Goal: Transaction & Acquisition: Purchase product/service

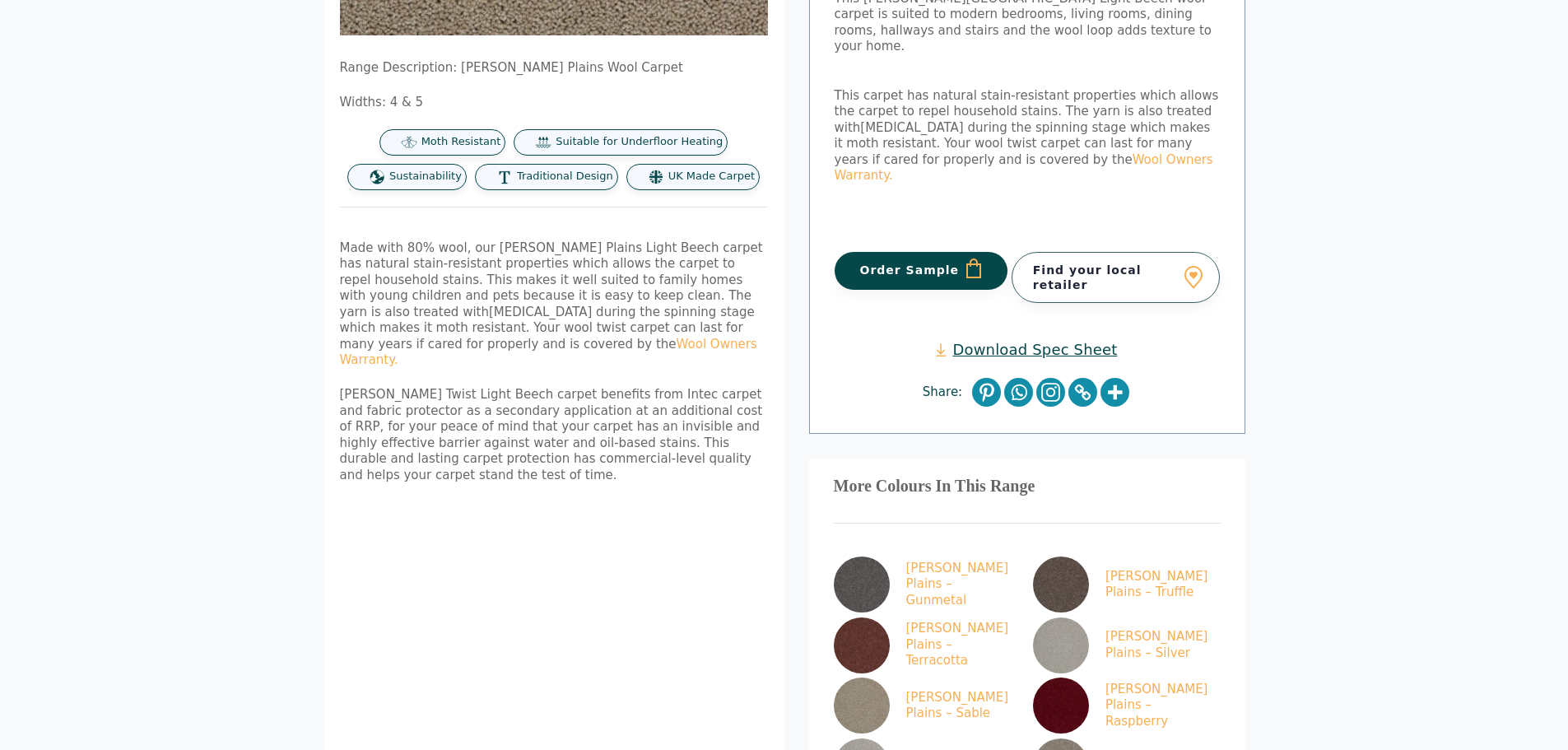
scroll to position [577, 0]
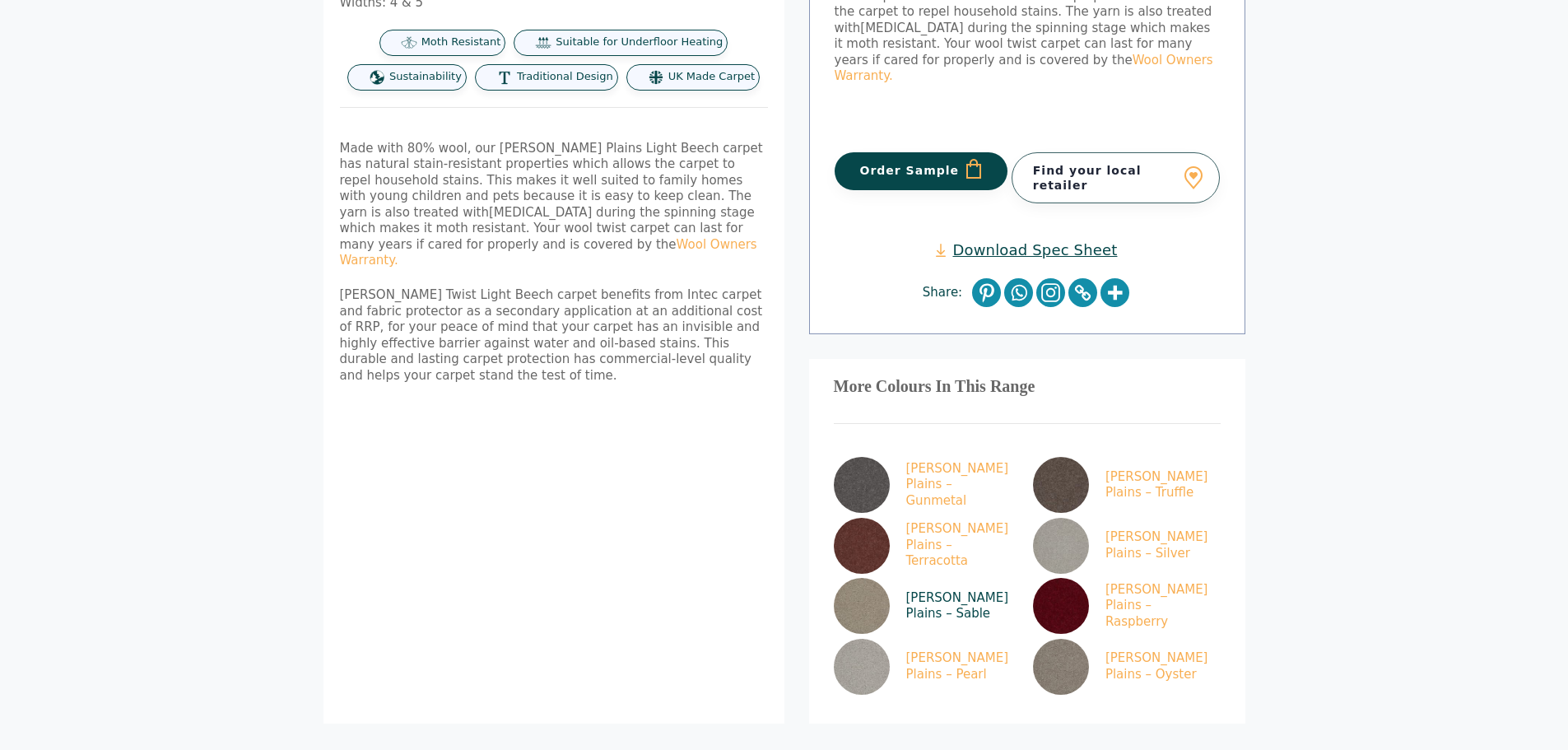
click at [917, 578] on link "[PERSON_NAME] Plains – Sable" at bounding box center [924, 606] width 181 height 56
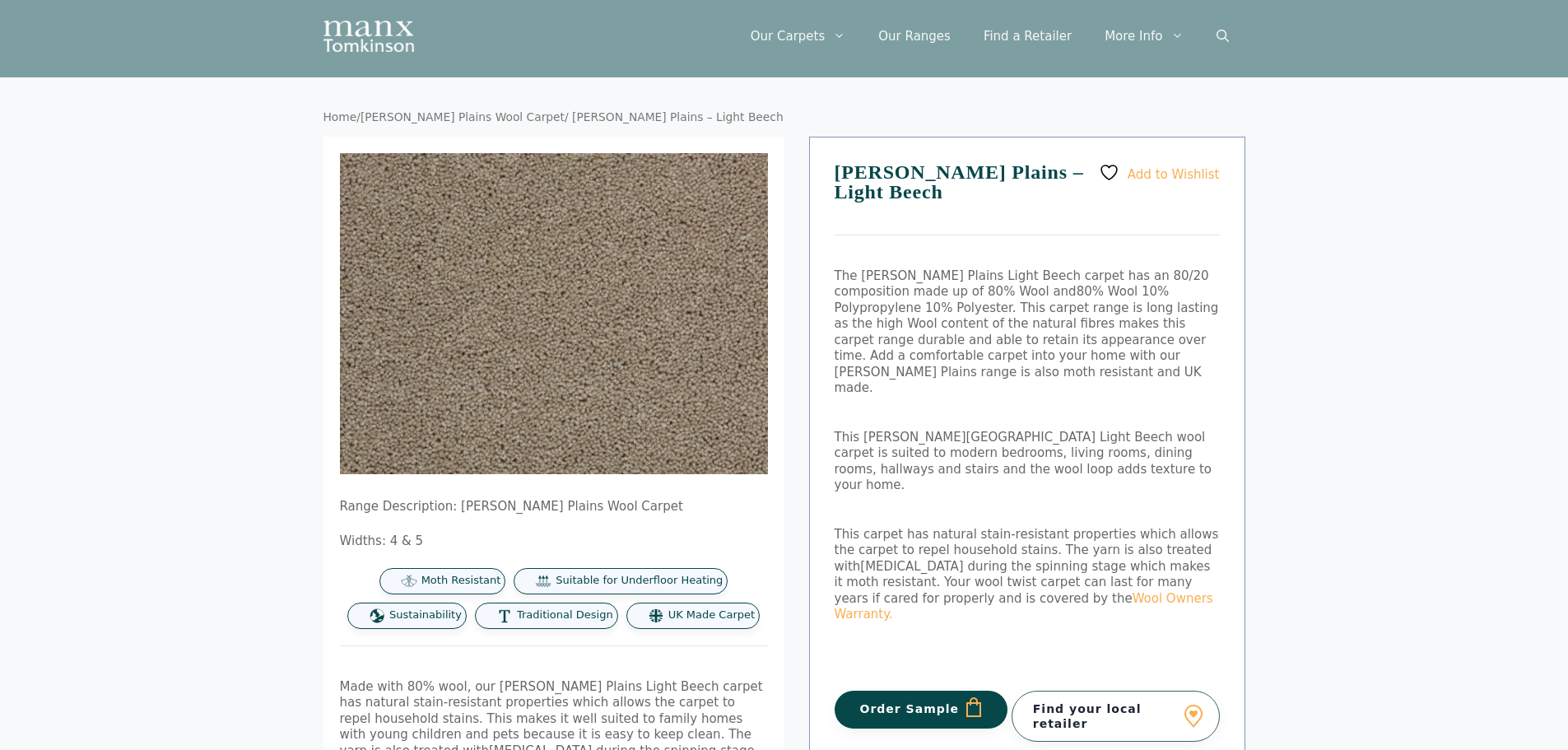
scroll to position [0, 0]
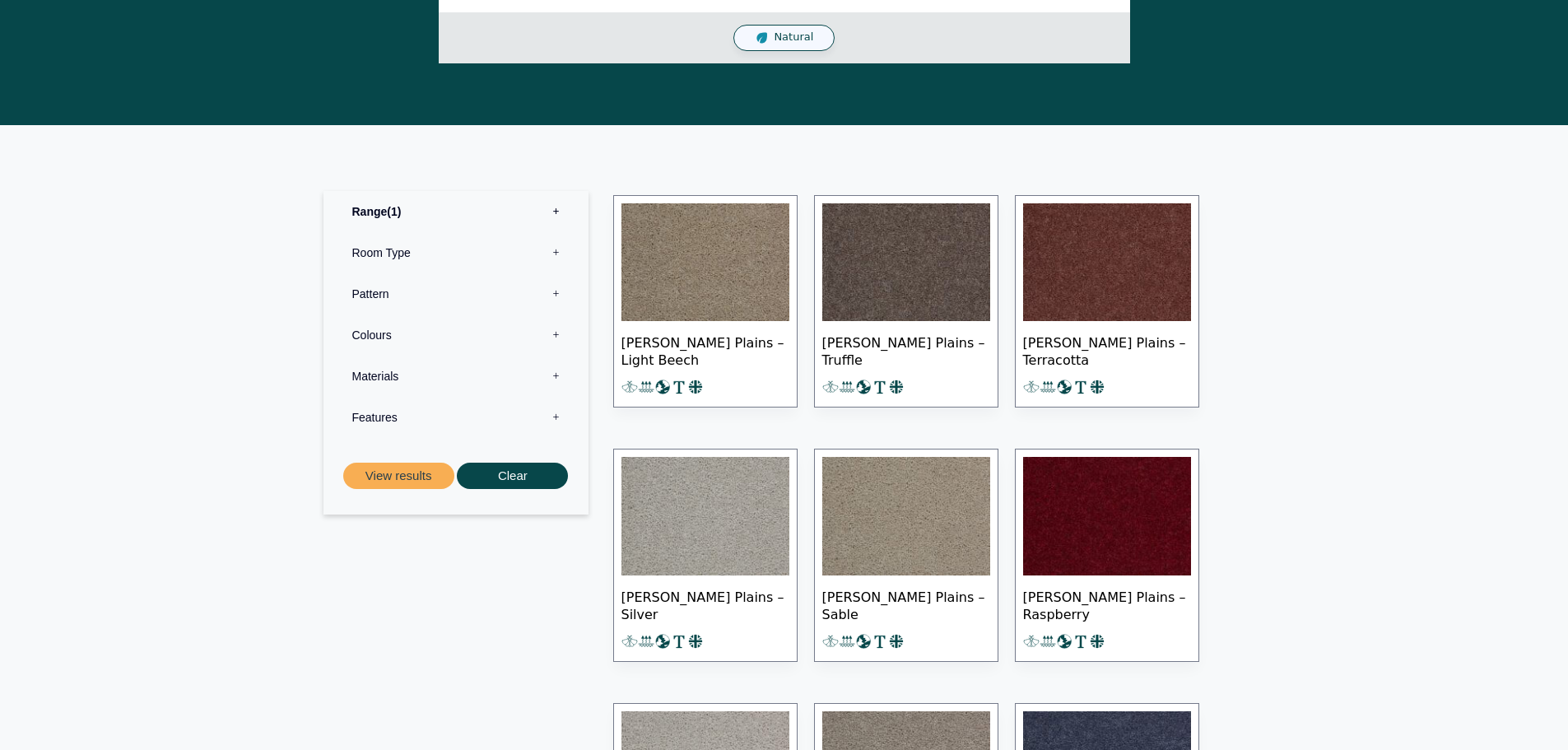
scroll to position [659, 0]
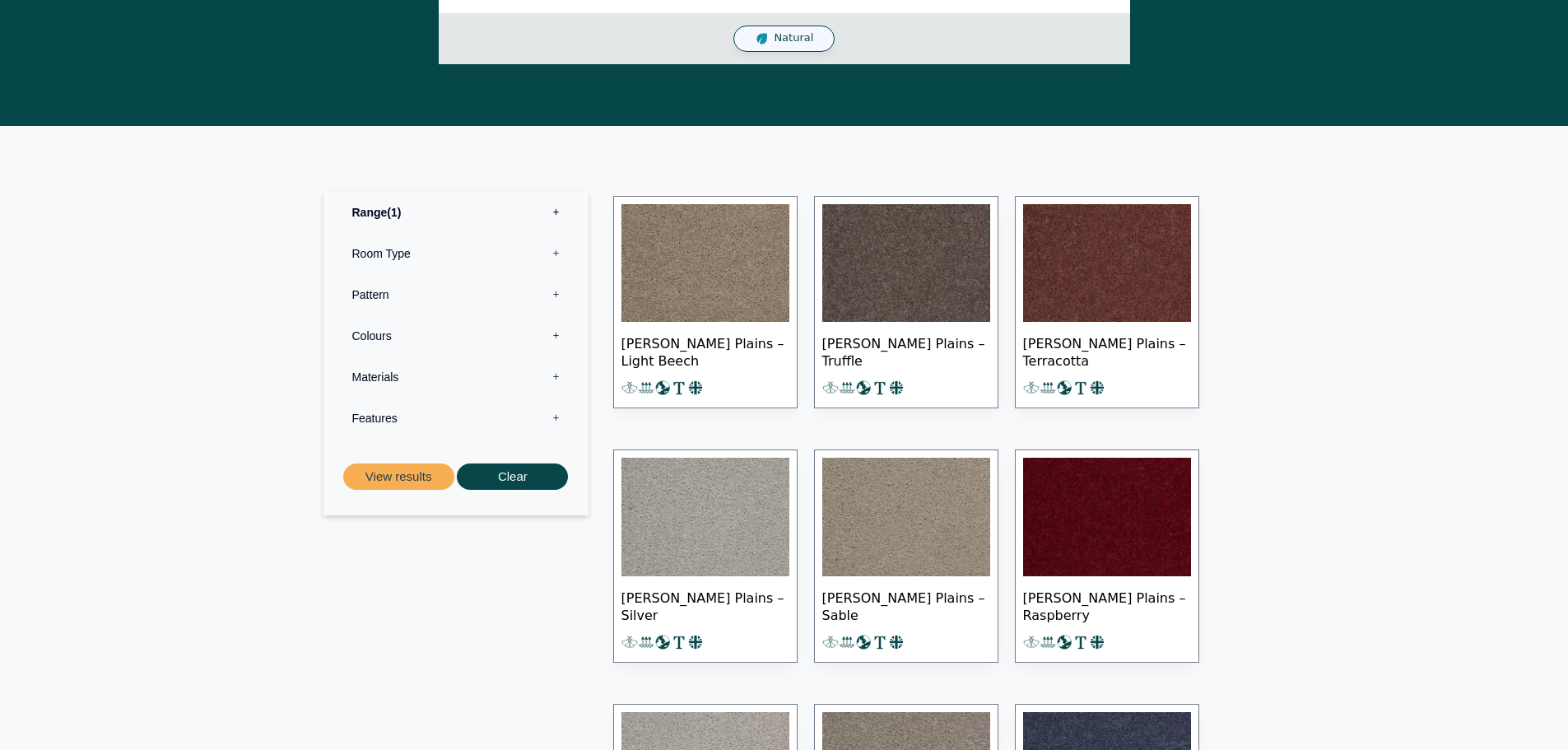
click at [900, 593] on span "[PERSON_NAME] Plains – Sable" at bounding box center [906, 605] width 168 height 57
